Goal: Information Seeking & Learning: Learn about a topic

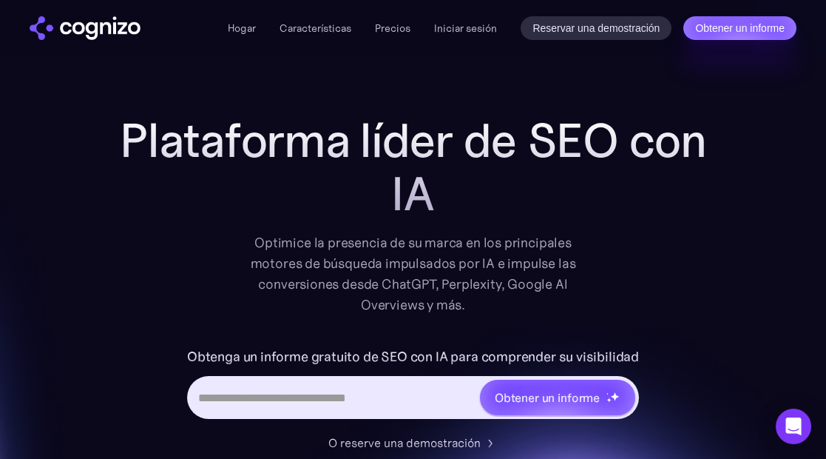
drag, startPoint x: 148, startPoint y: 1, endPoint x: 145, endPoint y: 286, distance: 284.1
click at [145, 286] on div "Plataforma líder de SEO con IA Optimice la presencia de su marca en los princip…" at bounding box center [414, 214] width 592 height 201
click at [442, 27] on font "Iniciar sesión" at bounding box center [465, 27] width 63 height 13
click at [404, 24] on font "Precios" at bounding box center [393, 27] width 36 height 13
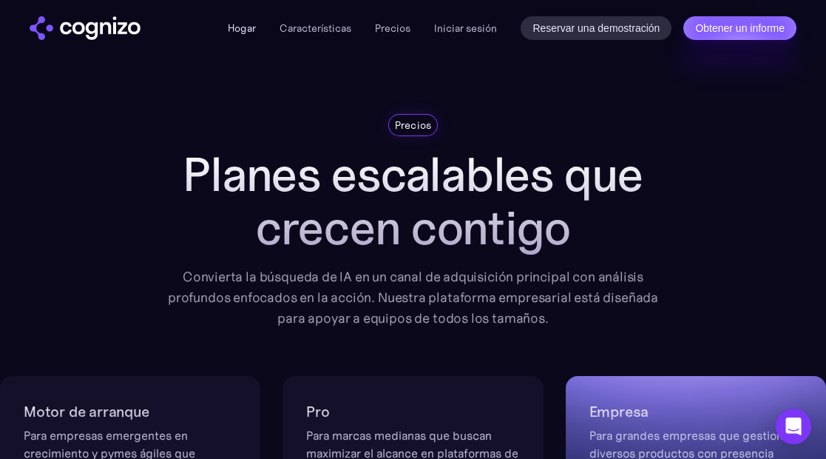
click at [240, 22] on font "Hogar" at bounding box center [242, 27] width 28 height 13
